Goal: Obtain resource: Download file/media

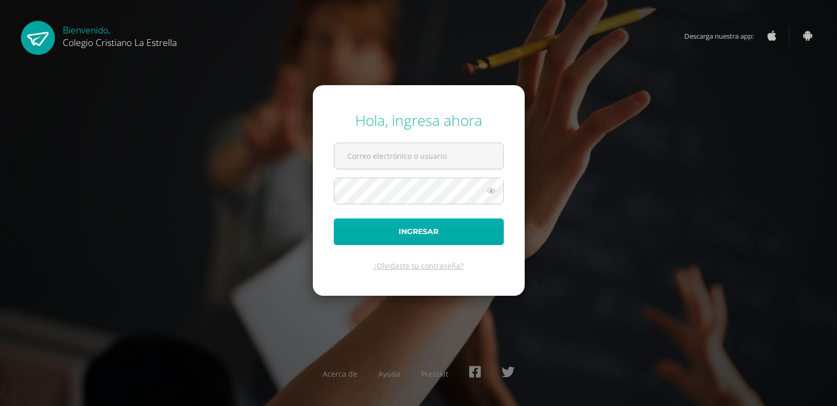
type input "745@laestrella.edu.gt"
click at [418, 230] on button "Ingresar" at bounding box center [419, 232] width 170 height 27
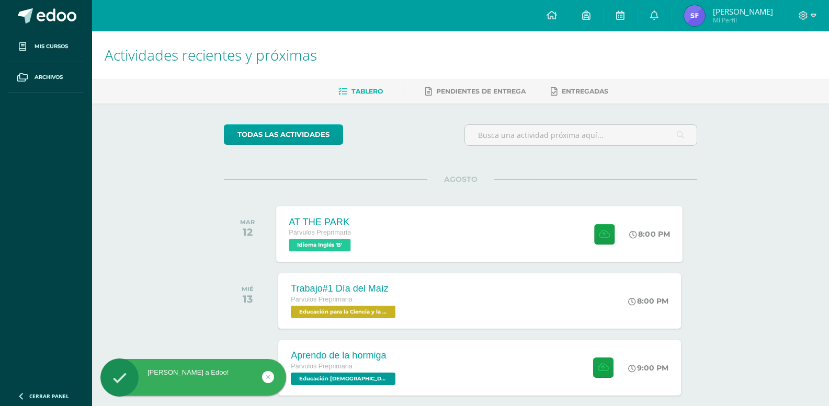
click at [408, 231] on div "AT THE PARK Párvulos Preprimaria Idioma Inglés 'B' 8:00 PM AT THE PARK Idioma I…" at bounding box center [480, 234] width 406 height 56
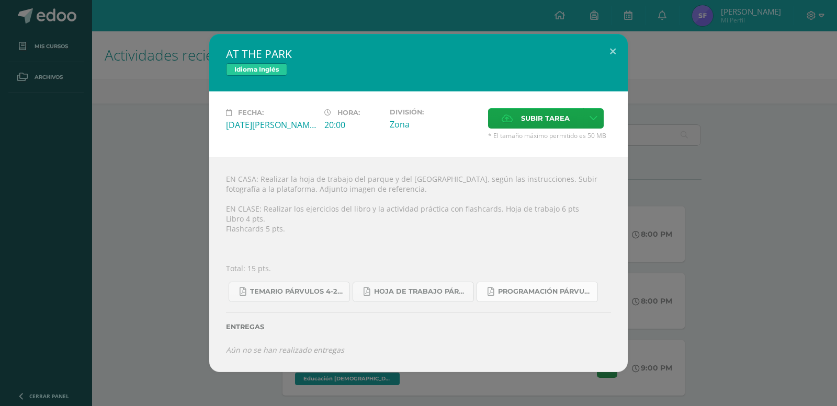
click at [539, 290] on span "Programación Párvulos Inglés A-B.pdf" at bounding box center [545, 292] width 94 height 8
click at [401, 292] on span "Hoja de trabajo PÁRVULOS1.pdf" at bounding box center [421, 292] width 94 height 8
click at [311, 295] on span "Temario Párvulos 4-2025.pdf" at bounding box center [297, 292] width 94 height 8
click at [438, 293] on span "Hoja de trabajo PÁRVULOS1.pdf" at bounding box center [421, 292] width 94 height 8
